Goal: Find contact information: Find contact information

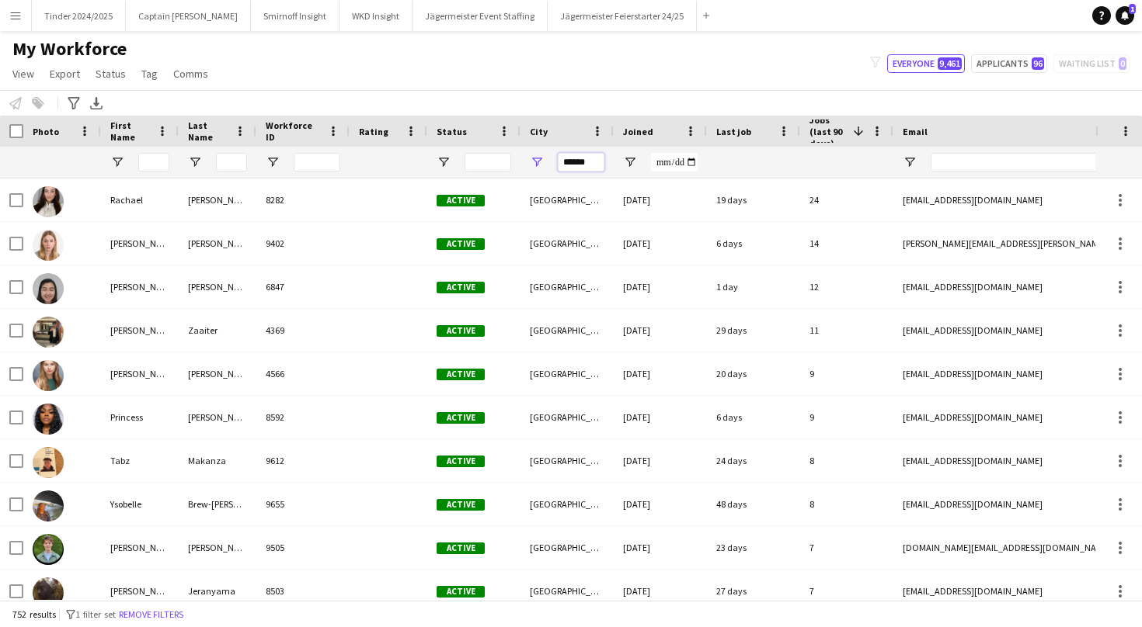
drag, startPoint x: 595, startPoint y: 158, endPoint x: 541, endPoint y: 160, distance: 53.6
click at [542, 161] on div "******" at bounding box center [566, 162] width 93 height 31
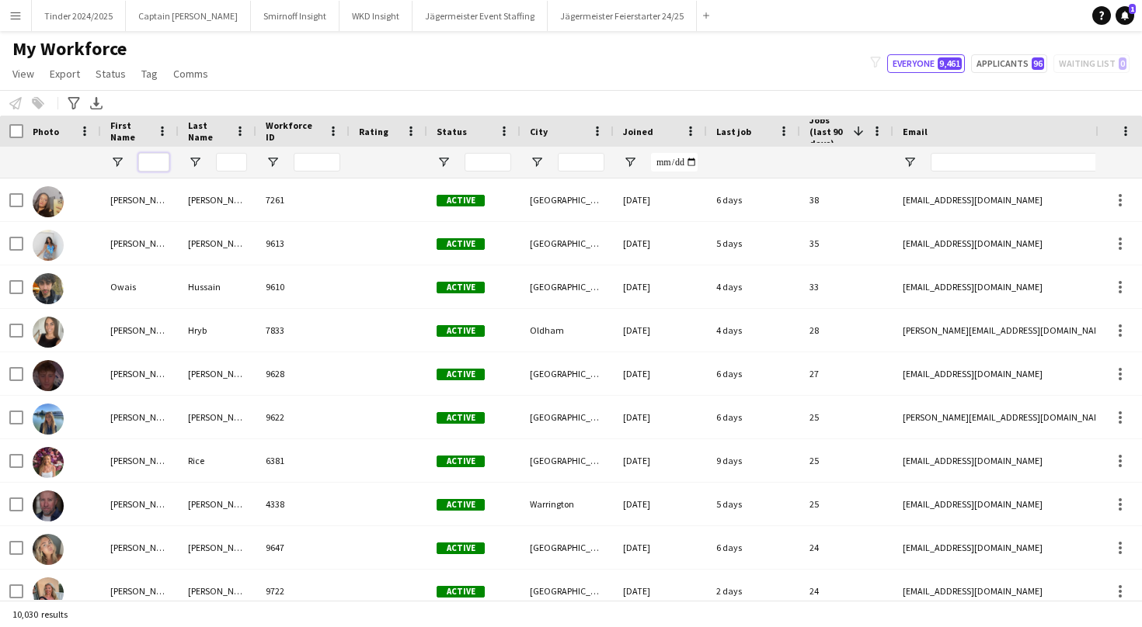
click at [149, 159] on input "First Name Filter Input" at bounding box center [153, 162] width 31 height 19
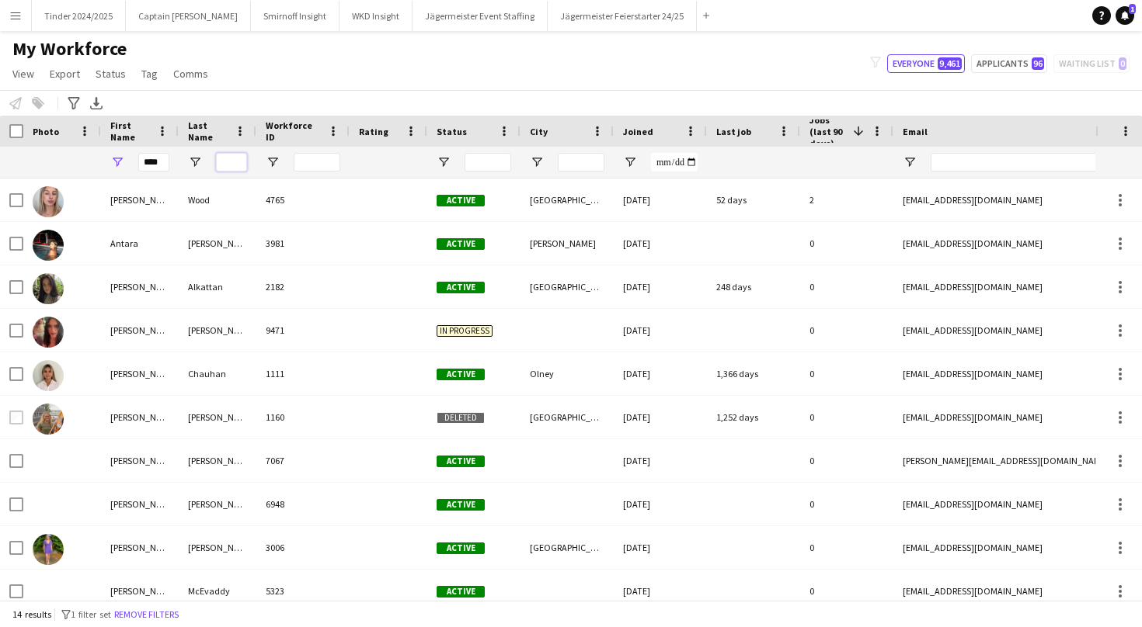
click at [228, 160] on input "Last Name Filter Input" at bounding box center [231, 162] width 31 height 19
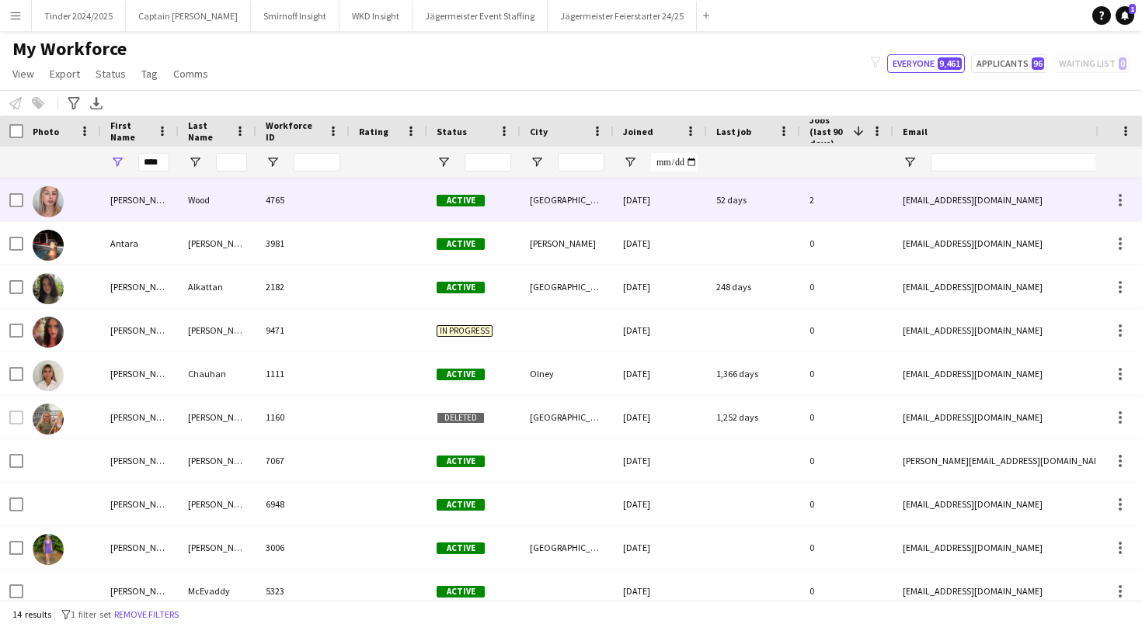
click at [228, 200] on div "Wood" at bounding box center [218, 200] width 78 height 43
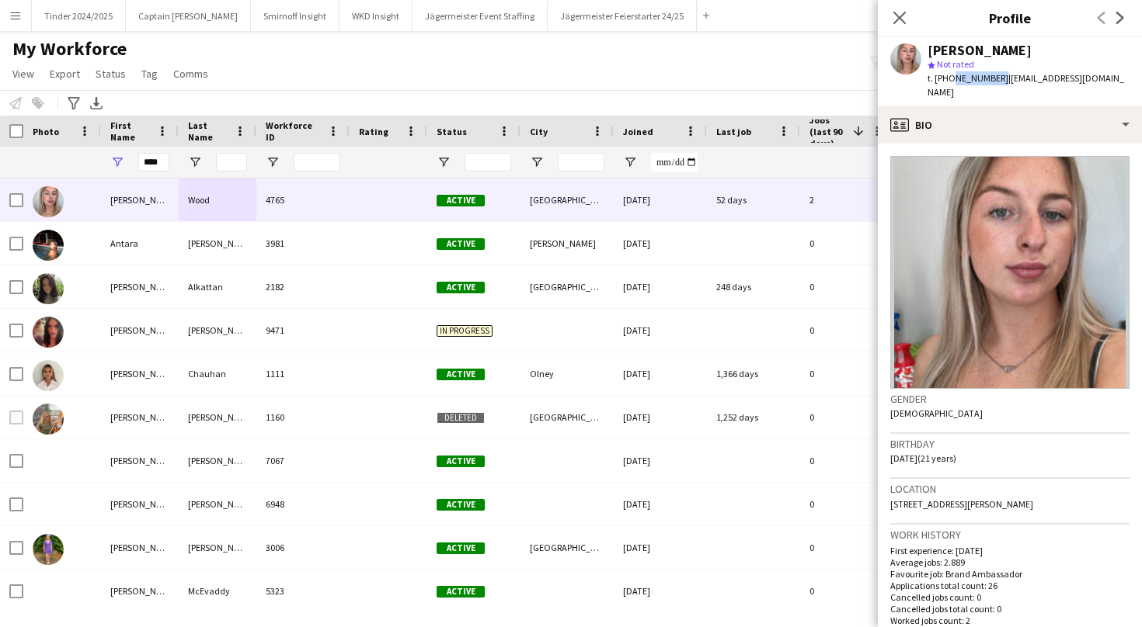
drag, startPoint x: 993, startPoint y: 78, endPoint x: 950, endPoint y: 78, distance: 43.5
click at [950, 78] on span "t. [PHONE_NUMBER]" at bounding box center [967, 78] width 81 height 12
copy span "7465201038"
drag, startPoint x: 1100, startPoint y: 77, endPoint x: 1002, endPoint y: 75, distance: 98.7
click at [1002, 75] on div "[PERSON_NAME] star Not rated t. [PHONE_NUMBER] | [EMAIL_ADDRESS][DOMAIN_NAME]" at bounding box center [1010, 71] width 264 height 69
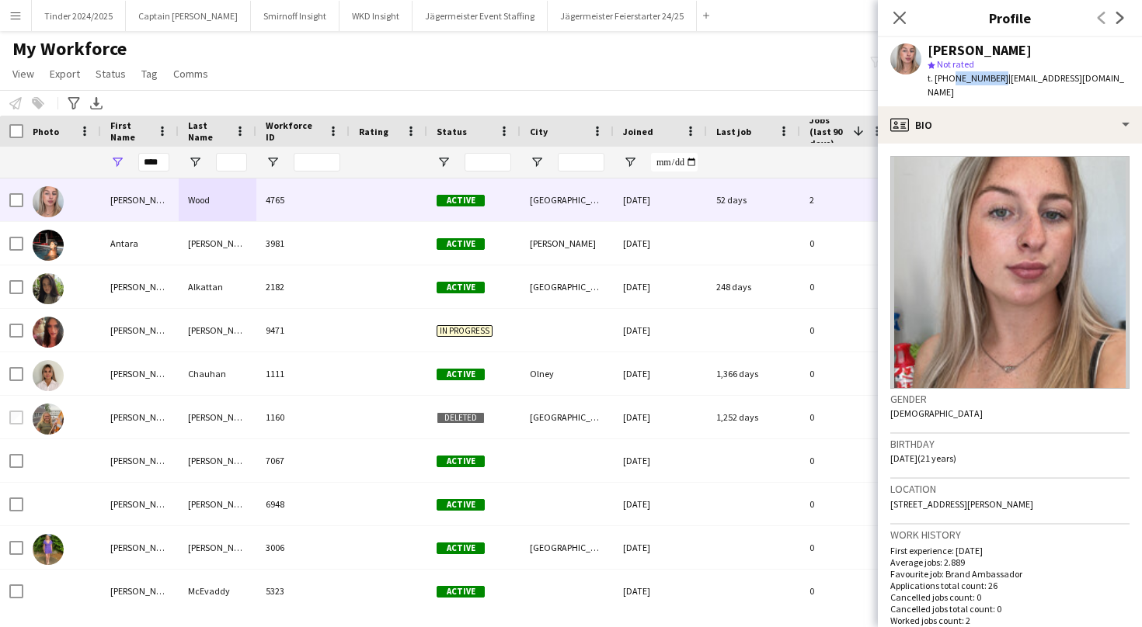
copy span "[EMAIL_ADDRESS][DOMAIN_NAME]"
drag, startPoint x: 160, startPoint y: 166, endPoint x: 57, endPoint y: 158, distance: 103.6
click at [57, 158] on div "****" at bounding box center [830, 162] width 1660 height 31
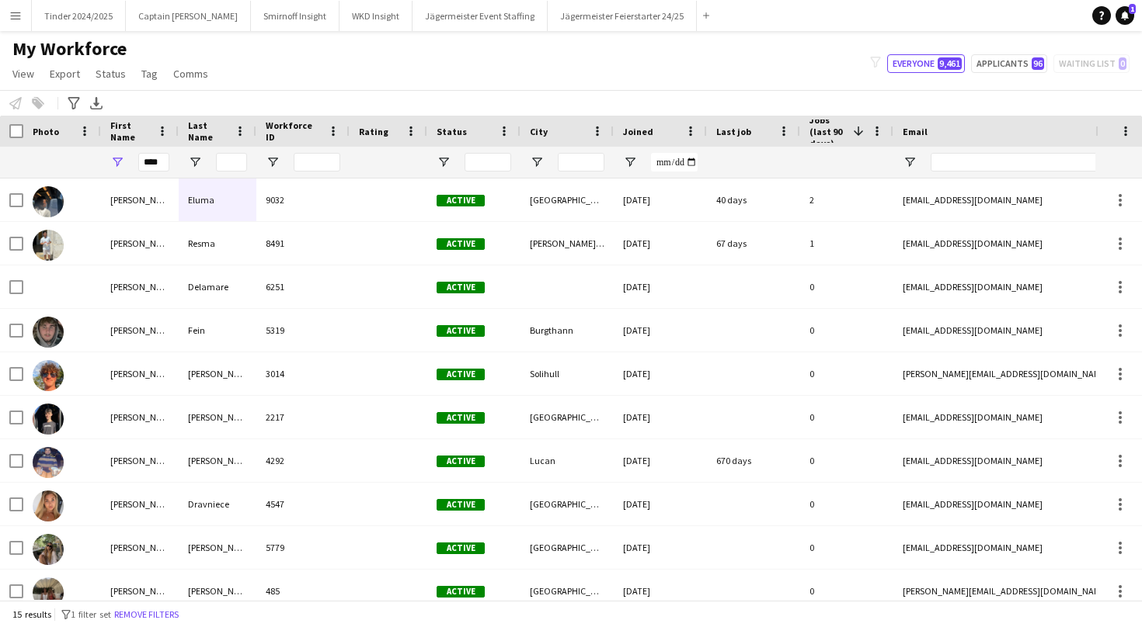
drag, startPoint x: 57, startPoint y: 158, endPoint x: 346, endPoint y: 199, distance: 292.6
click at [346, 199] on div "9032" at bounding box center [302, 200] width 93 height 43
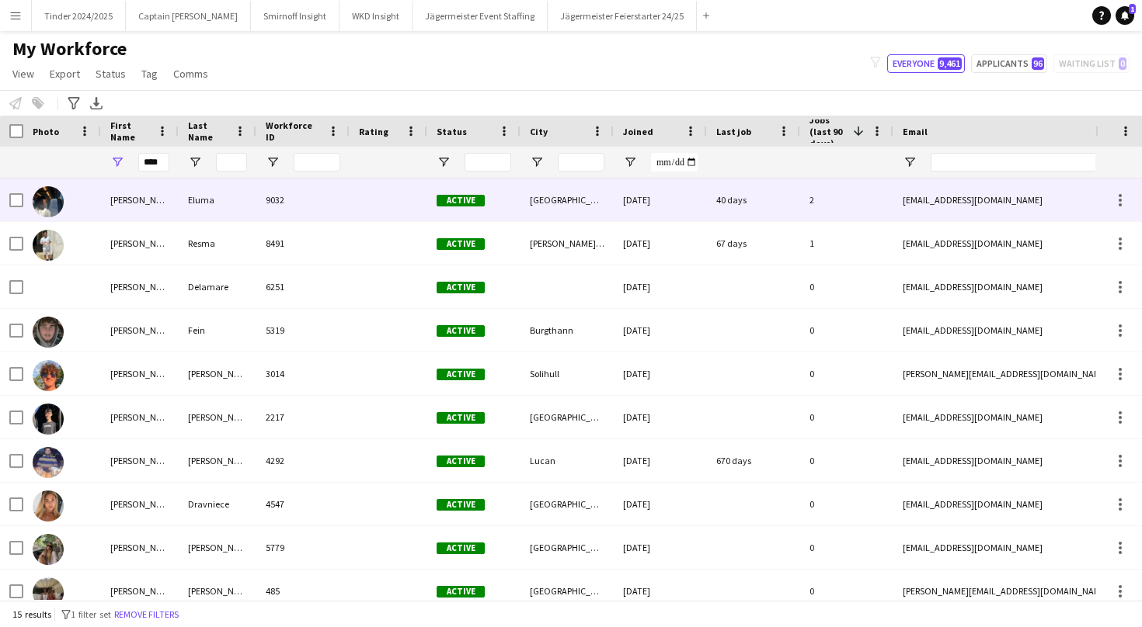
click at [407, 195] on div at bounding box center [388, 200] width 78 height 43
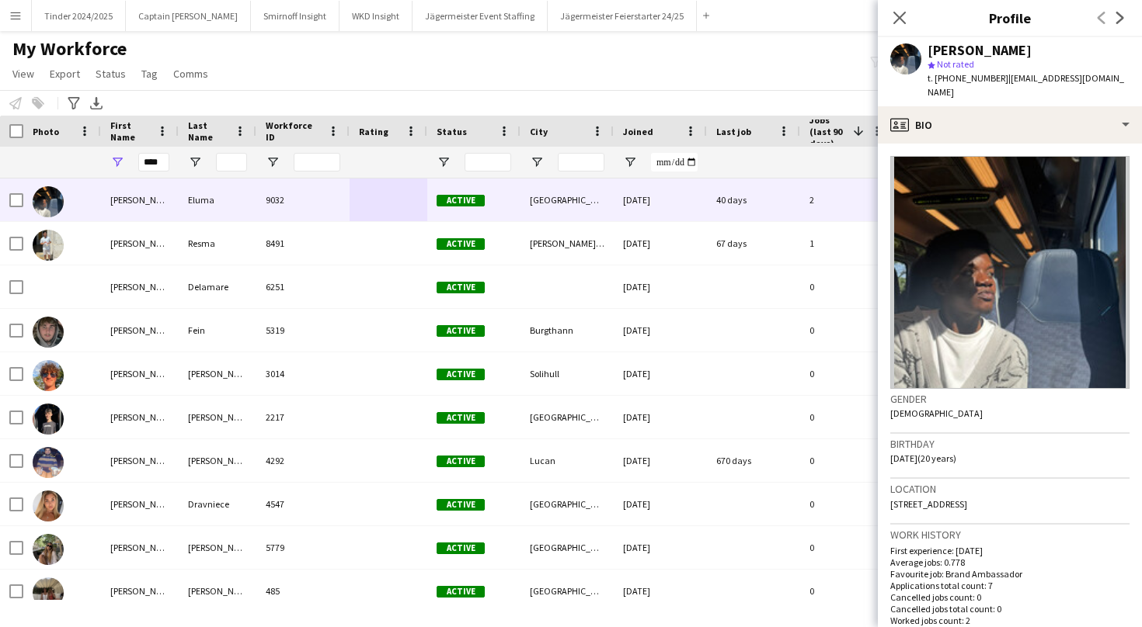
drag, startPoint x: 1107, startPoint y: 78, endPoint x: 1002, endPoint y: 78, distance: 105.6
click at [1002, 78] on div "[PERSON_NAME] star Not rated t. [PHONE_NUMBER] | [EMAIL_ADDRESS][DOMAIN_NAME]" at bounding box center [1010, 71] width 264 height 69
copy span "[EMAIL_ADDRESS][DOMAIN_NAME]"
drag, startPoint x: 164, startPoint y: 164, endPoint x: 134, endPoint y: 164, distance: 30.3
click at [134, 164] on div "****" at bounding box center [140, 162] width 78 height 31
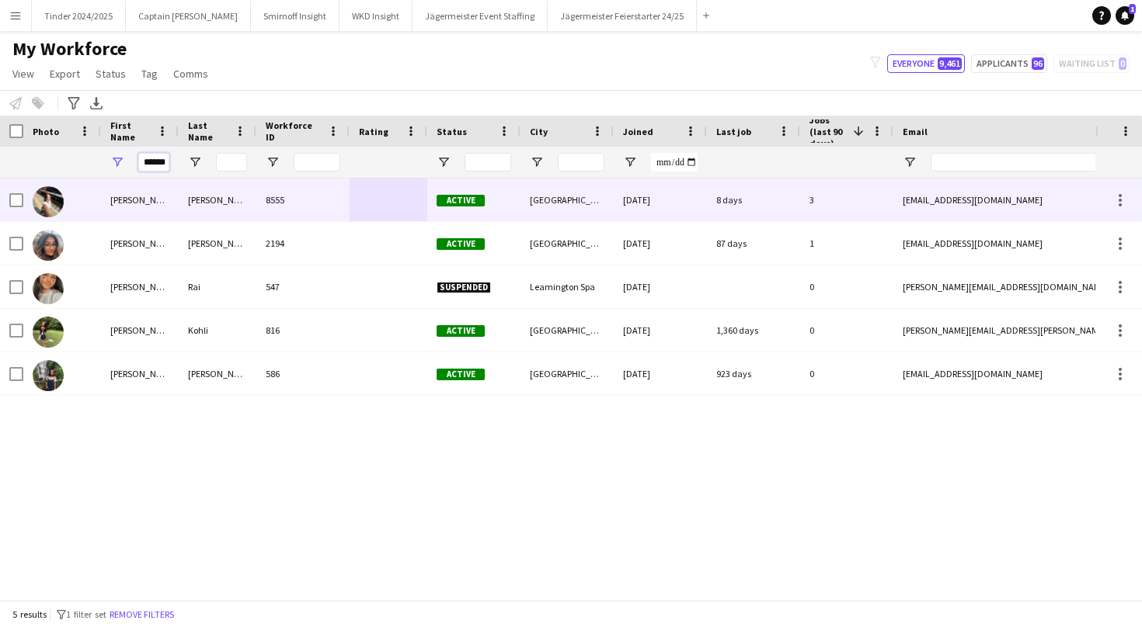
type input "******"
drag, startPoint x: 141, startPoint y: 188, endPoint x: 172, endPoint y: 214, distance: 40.9
click at [172, 214] on div "[PERSON_NAME]" at bounding box center [140, 200] width 78 height 43
click at [381, 189] on div at bounding box center [388, 200] width 78 height 43
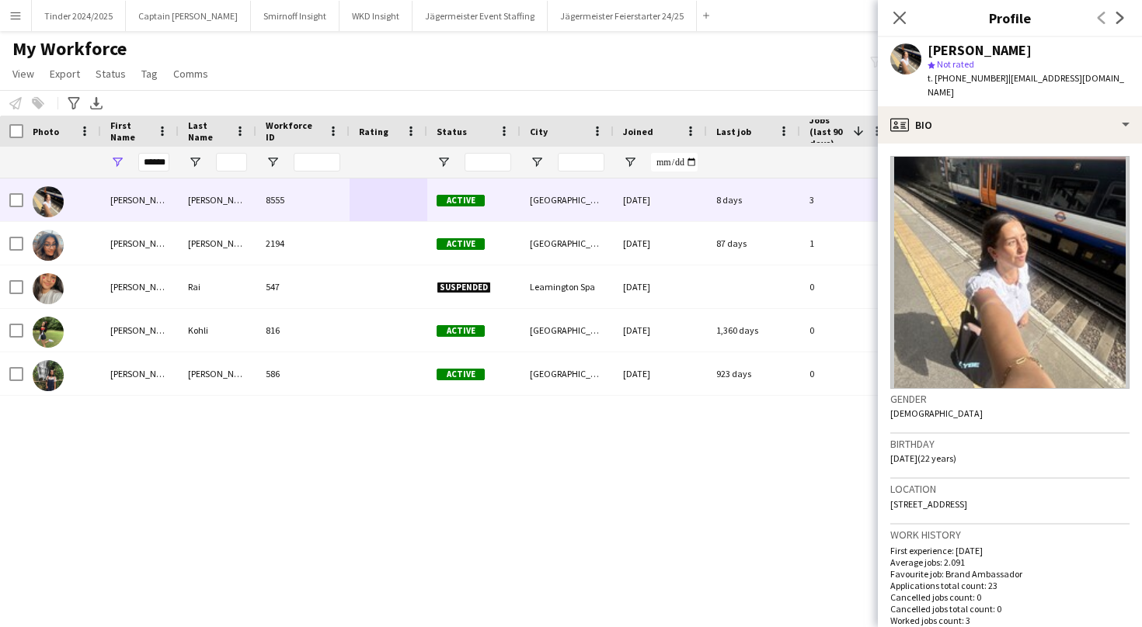
drag, startPoint x: 1124, startPoint y: 77, endPoint x: 1002, endPoint y: 79, distance: 122.7
click at [1002, 79] on div "[PERSON_NAME] star Not rated t. [PHONE_NUMBER] | [EMAIL_ADDRESS][DOMAIN_NAME]" at bounding box center [1010, 71] width 264 height 69
copy span "[EMAIL_ADDRESS][DOMAIN_NAME]"
drag, startPoint x: 143, startPoint y: 165, endPoint x: 181, endPoint y: 165, distance: 38.1
click at [181, 165] on div "******" at bounding box center [830, 162] width 1660 height 31
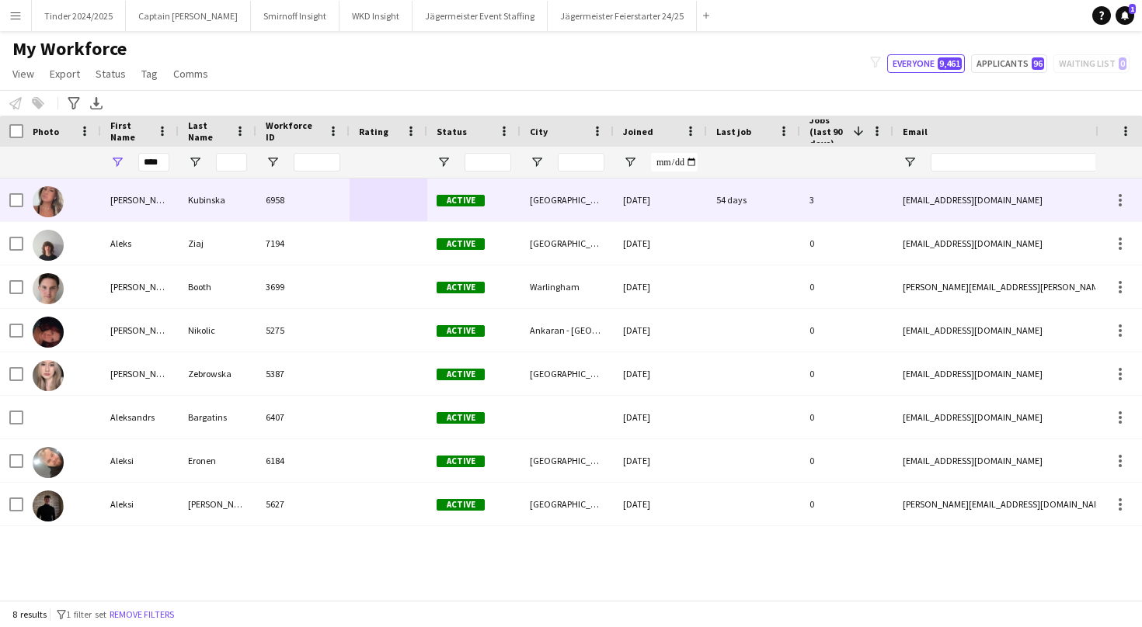
click at [119, 213] on div "[PERSON_NAME]" at bounding box center [140, 200] width 78 height 43
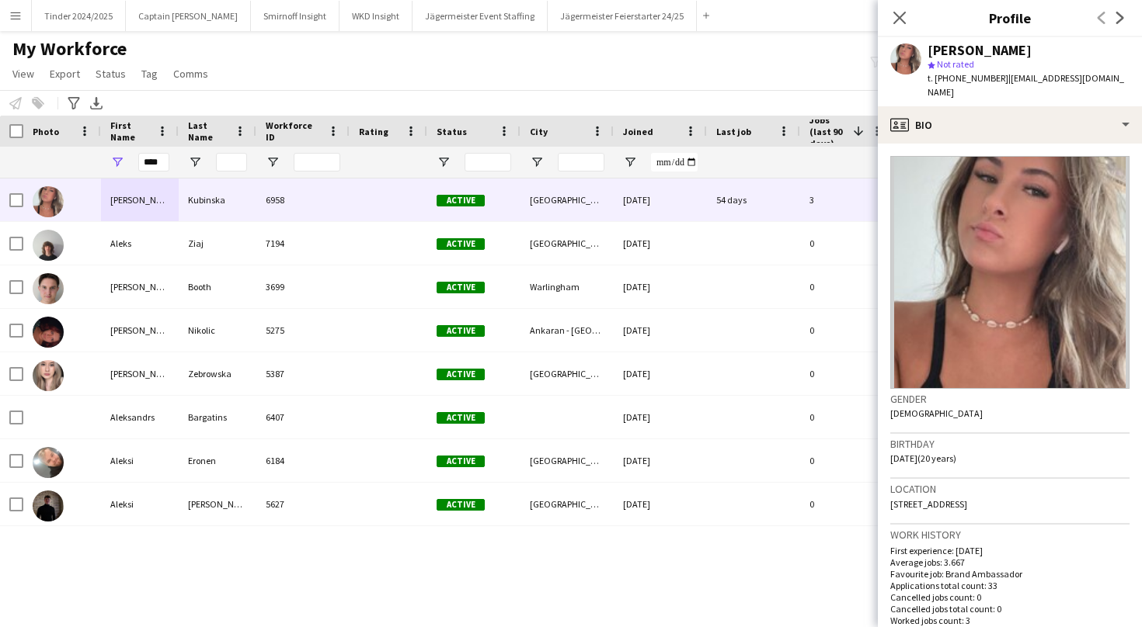
drag, startPoint x: 1088, startPoint y: 75, endPoint x: 1002, endPoint y: 75, distance: 86.2
click at [1002, 75] on span "| [EMAIL_ADDRESS][DOMAIN_NAME]" at bounding box center [1025, 85] width 196 height 26
copy span "[EMAIL_ADDRESS][DOMAIN_NAME]"
drag, startPoint x: 158, startPoint y: 162, endPoint x: 127, endPoint y: 162, distance: 31.1
click at [127, 162] on div "****" at bounding box center [140, 162] width 78 height 31
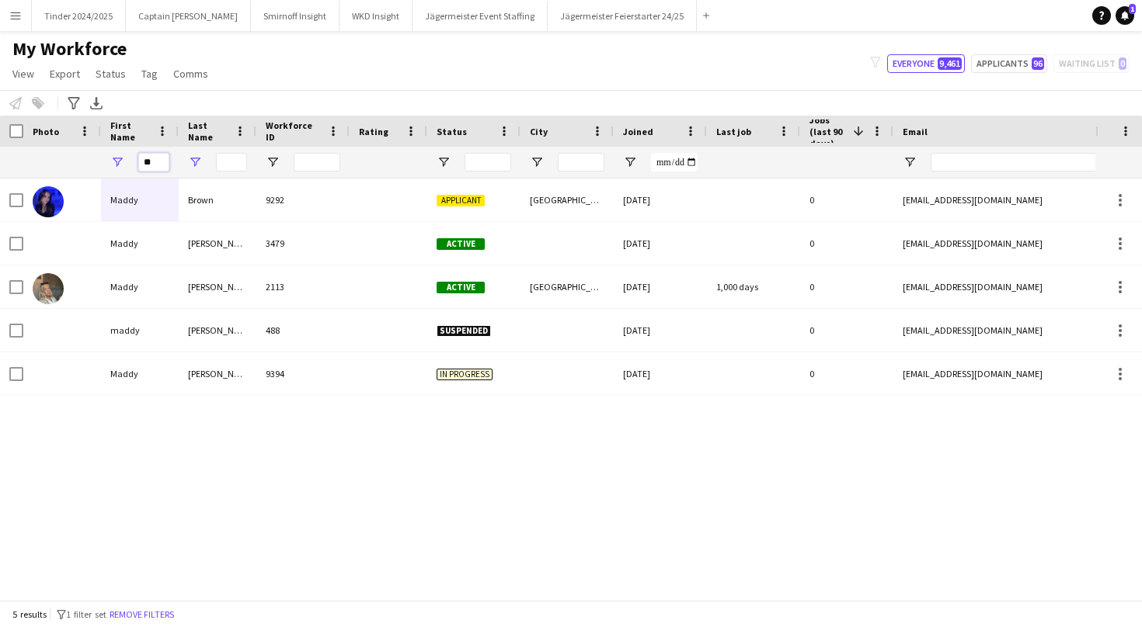
type input "*"
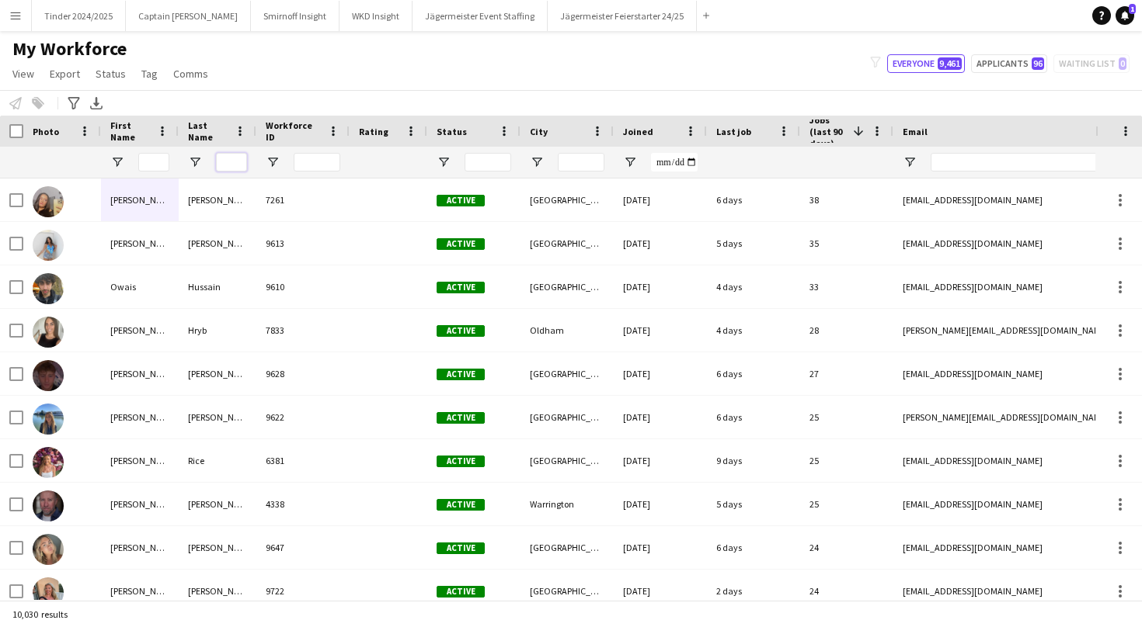
click at [227, 168] on input "Last Name Filter Input" at bounding box center [231, 162] width 31 height 19
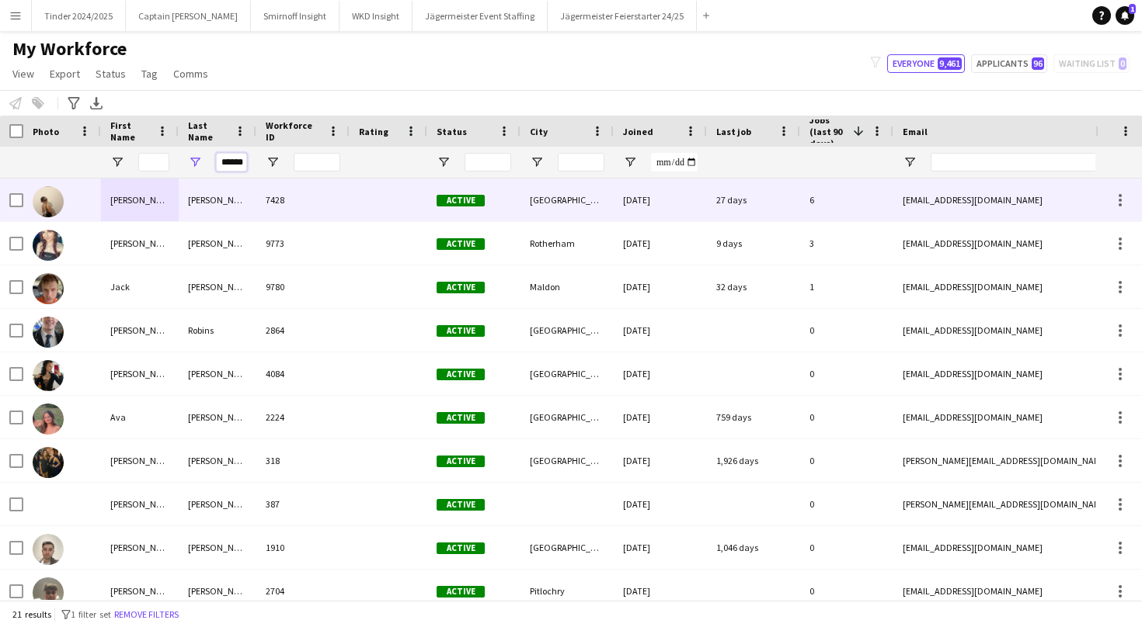
type input "******"
click at [203, 190] on div "[PERSON_NAME]" at bounding box center [218, 200] width 78 height 43
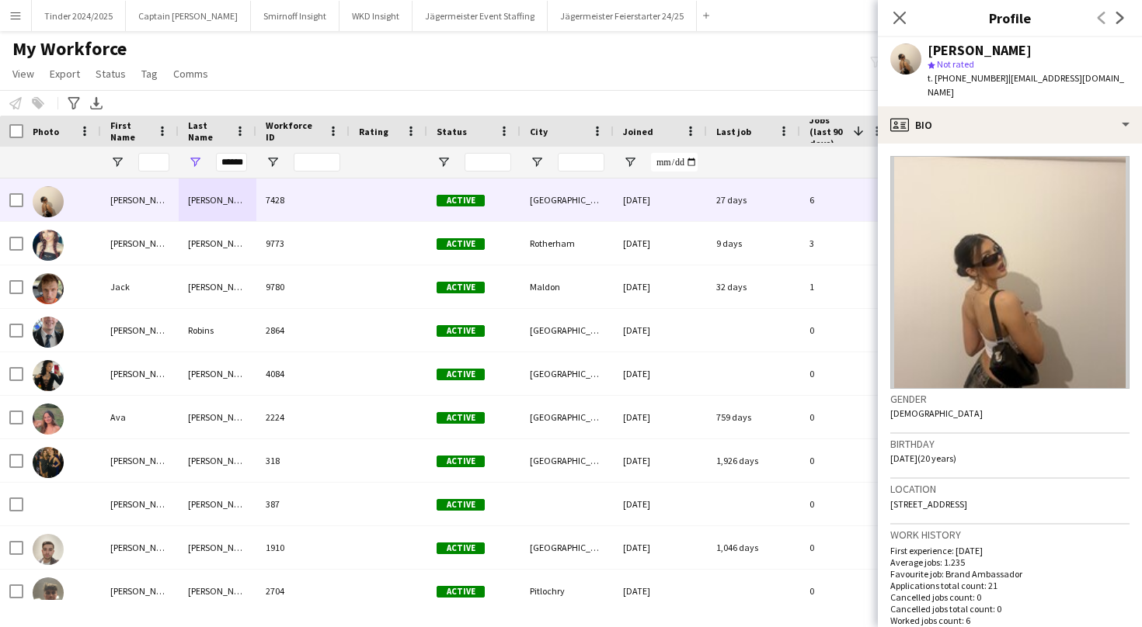
drag, startPoint x: 1109, startPoint y: 77, endPoint x: 1003, endPoint y: 77, distance: 105.6
click at [1003, 77] on div "[PERSON_NAME] star Not rated t. [PHONE_NUMBER] | [EMAIL_ADDRESS][DOMAIN_NAME]" at bounding box center [1010, 71] width 264 height 69
copy span "[EMAIL_ADDRESS][DOMAIN_NAME]"
drag, startPoint x: 221, startPoint y: 163, endPoint x: 326, endPoint y: 150, distance: 105.7
click at [326, 150] on div "******" at bounding box center [830, 162] width 1660 height 31
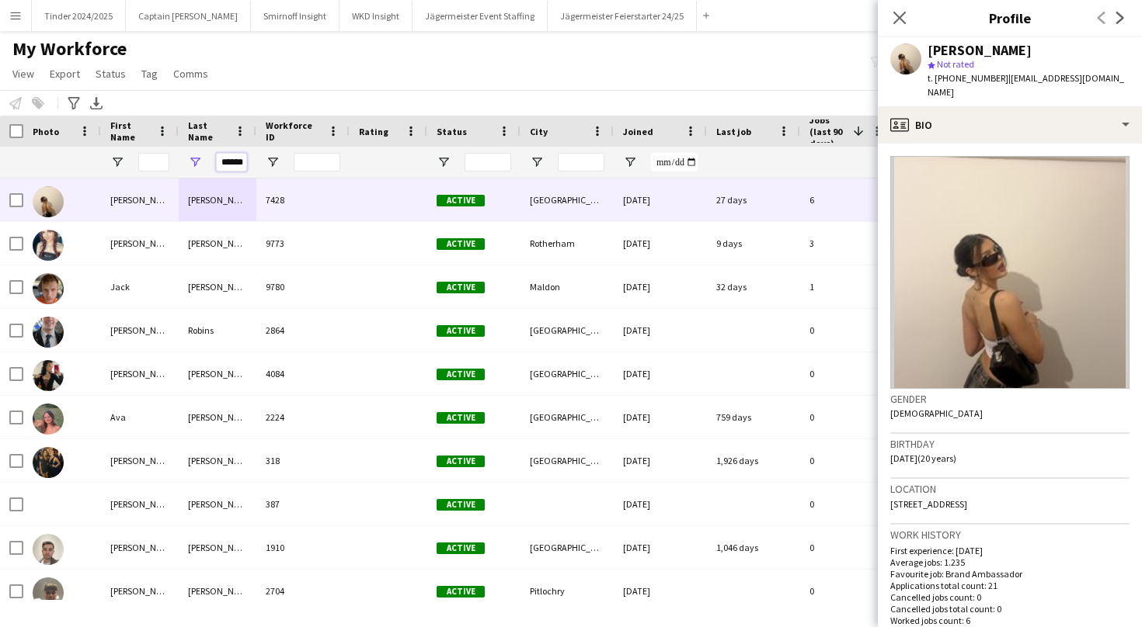
drag, startPoint x: 243, startPoint y: 162, endPoint x: 186, endPoint y: 161, distance: 56.7
click at [186, 161] on div "******" at bounding box center [218, 162] width 78 height 31
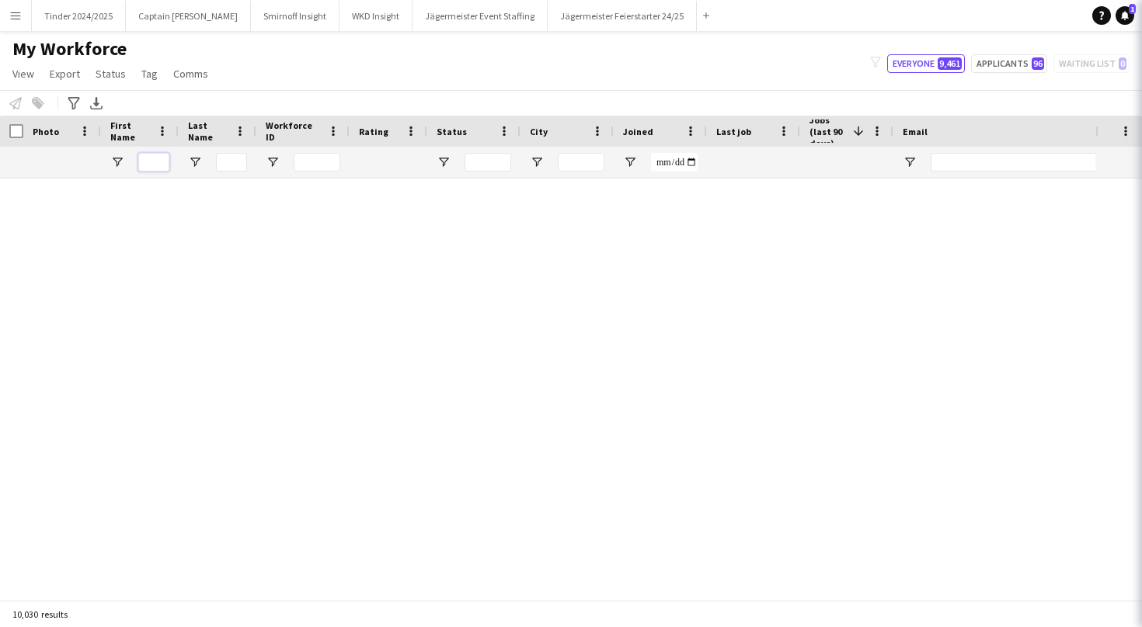
click at [155, 168] on input "First Name Filter Input" at bounding box center [153, 162] width 31 height 19
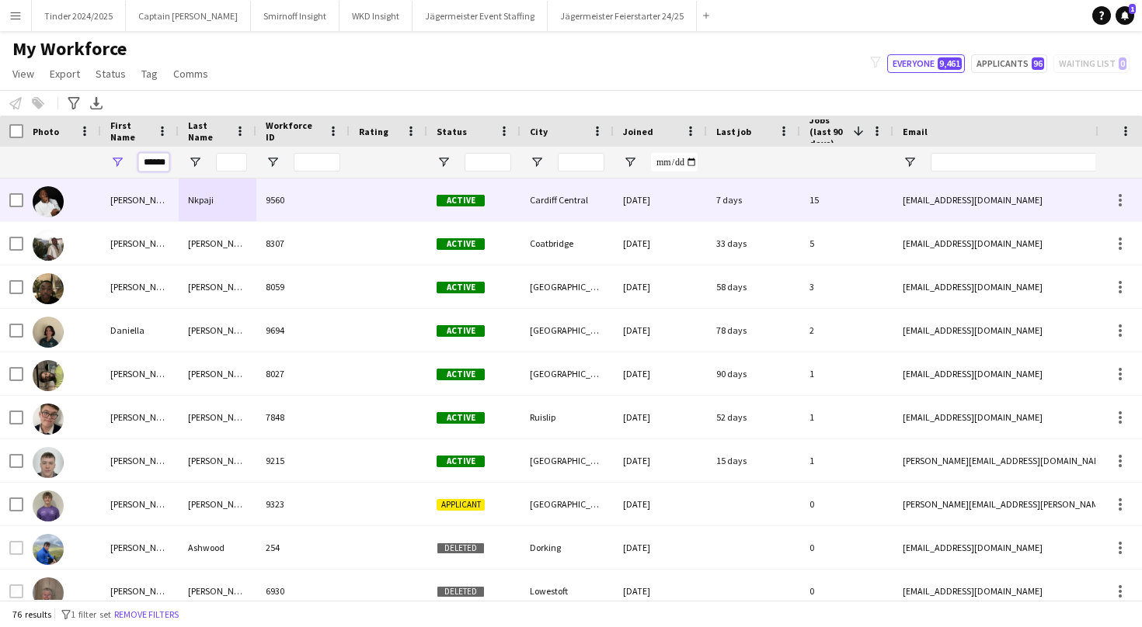
type input "******"
drag, startPoint x: 136, startPoint y: 188, endPoint x: 119, endPoint y: 230, distance: 45.3
click at [119, 230] on div "[PERSON_NAME]" at bounding box center [140, 243] width 78 height 43
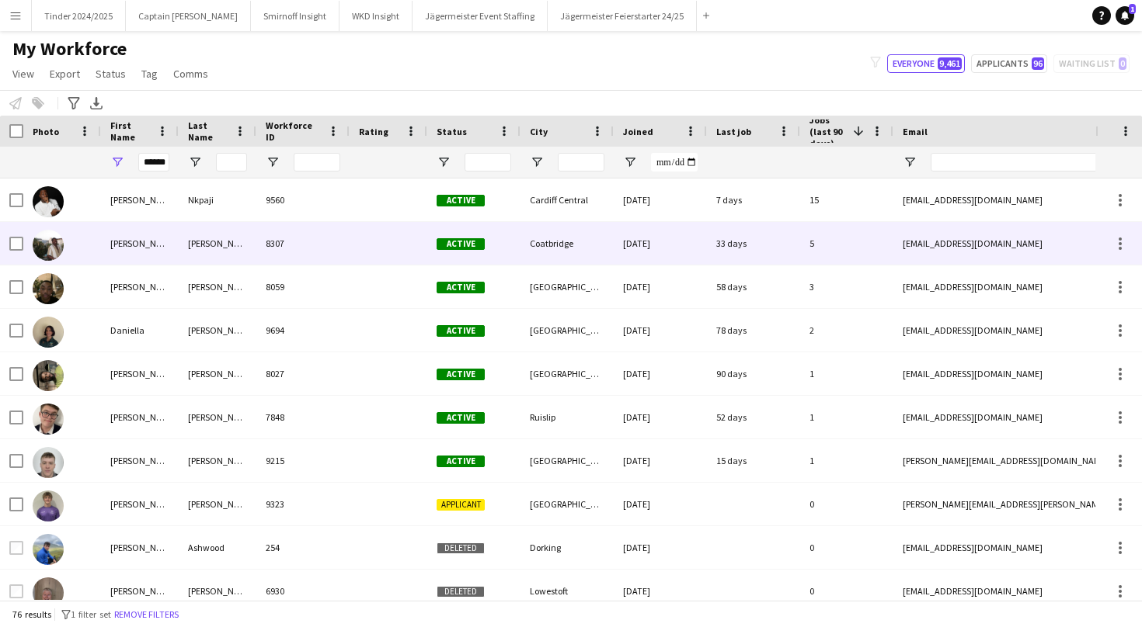
click at [214, 252] on div "[PERSON_NAME]" at bounding box center [218, 243] width 78 height 43
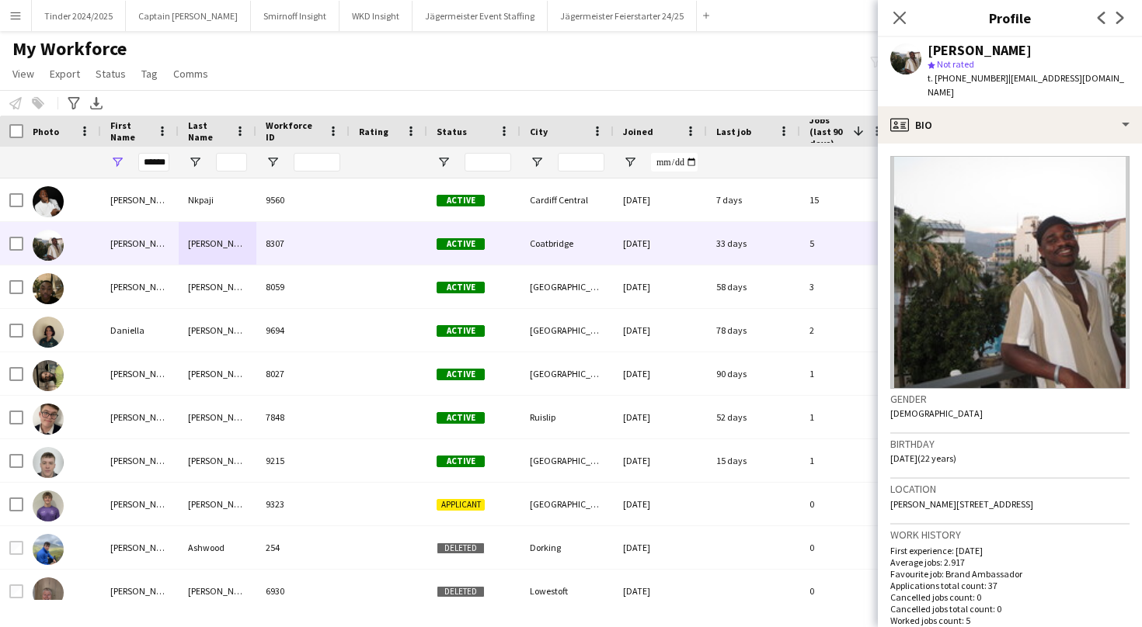
drag, startPoint x: 1131, startPoint y: 78, endPoint x: 1000, endPoint y: 82, distance: 130.5
click at [1000, 82] on div "[PERSON_NAME] star Not rated t. [PHONE_NUMBER] | [EMAIL_ADDRESS][DOMAIN_NAME]" at bounding box center [1010, 71] width 264 height 69
copy span "[EMAIL_ADDRESS][DOMAIN_NAME]"
